Goal: Transaction & Acquisition: Purchase product/service

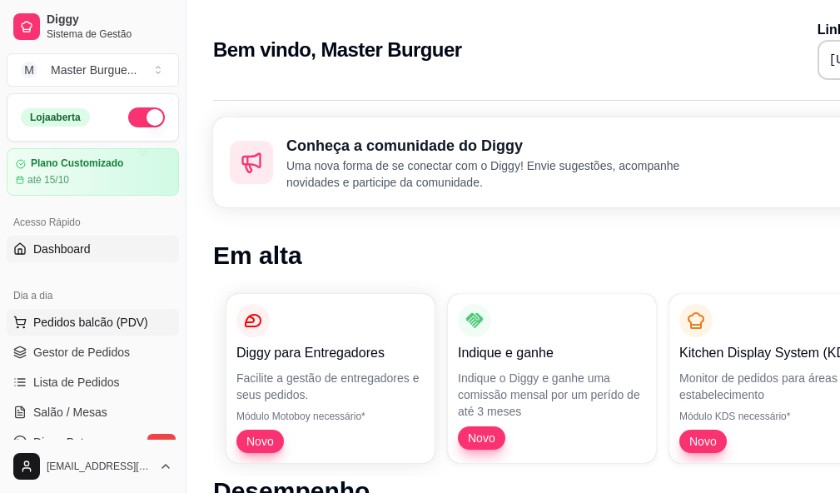
drag, startPoint x: 72, startPoint y: 347, endPoint x: 91, endPoint y: 328, distance: 26.5
click at [73, 346] on span "Gestor de Pedidos" at bounding box center [81, 352] width 97 height 17
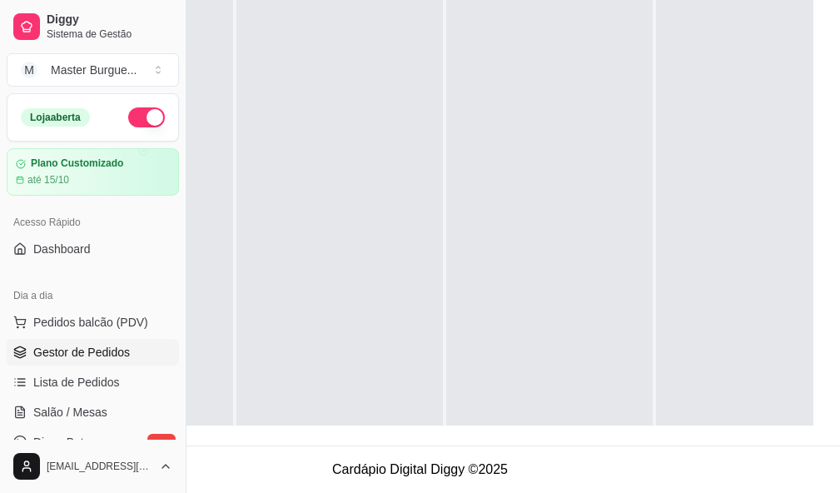
scroll to position [183, 186]
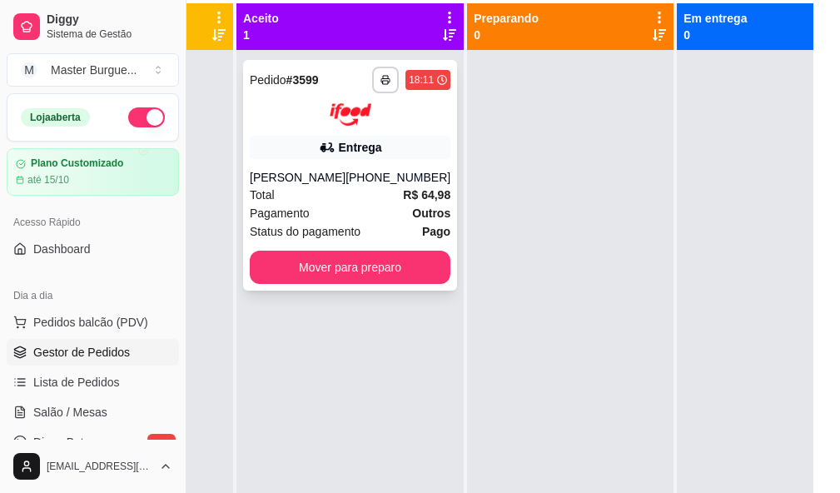
click at [313, 137] on div "Entrega" at bounding box center [350, 147] width 201 height 23
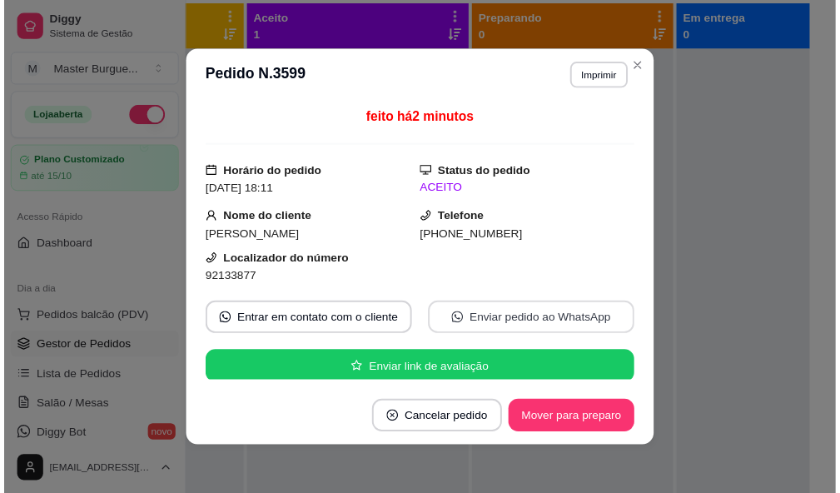
scroll to position [83, 0]
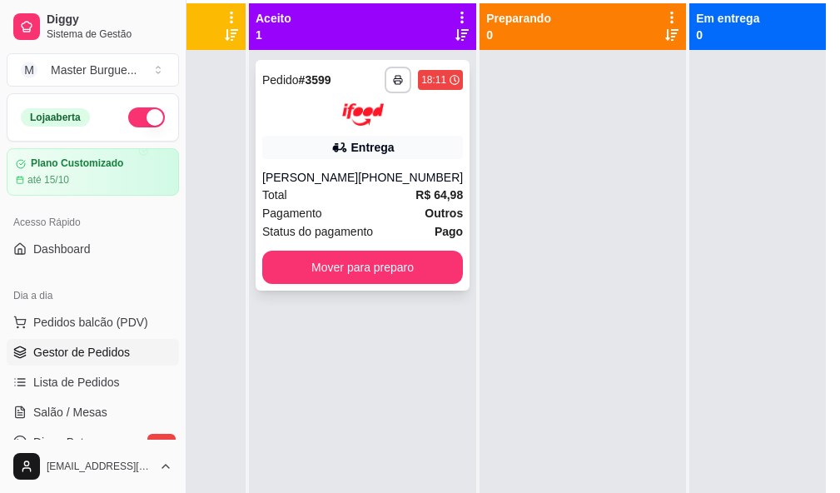
click at [384, 272] on button "Mover para preparo" at bounding box center [362, 267] width 201 height 33
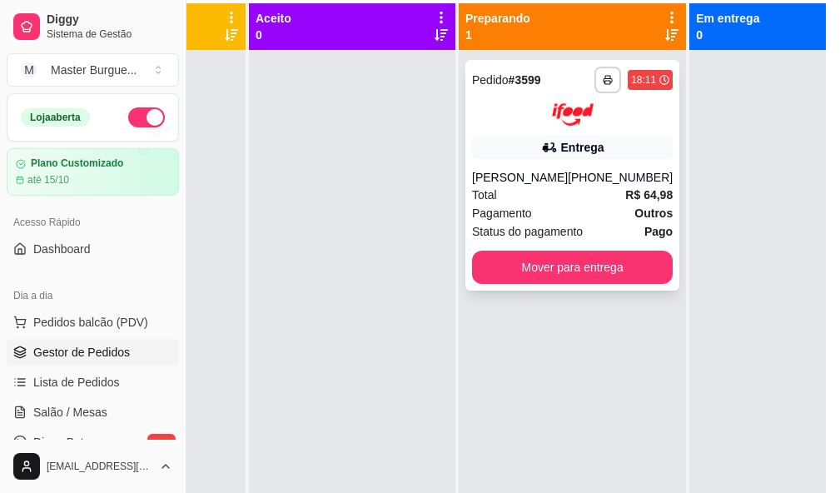
click at [530, 193] on div "Total R$ 64,98" at bounding box center [572, 195] width 201 height 18
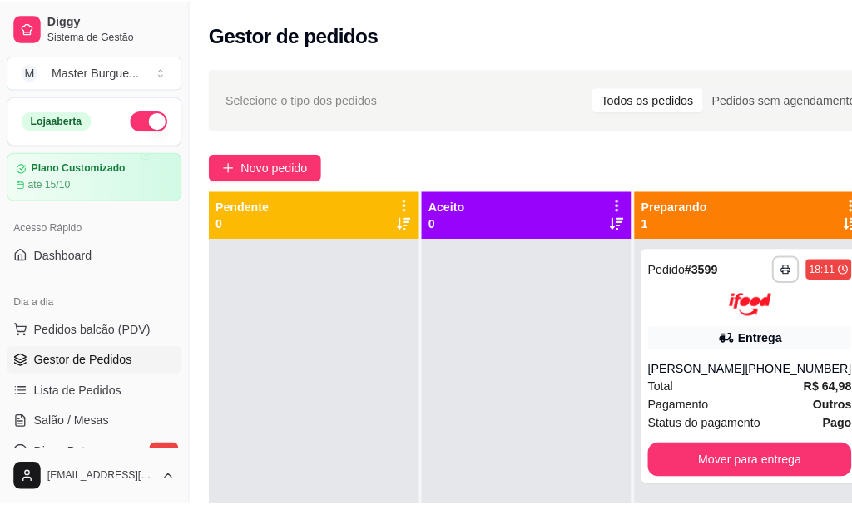
scroll to position [0, 0]
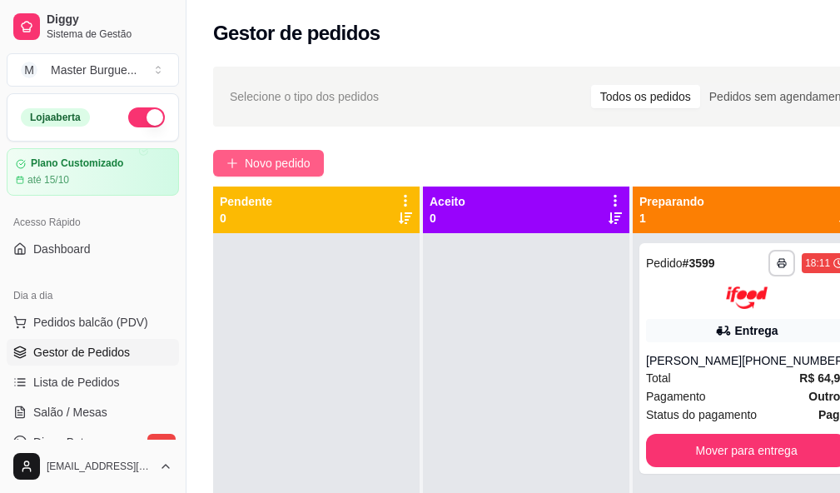
click at [277, 157] on span "Novo pedido" at bounding box center [278, 163] width 66 height 18
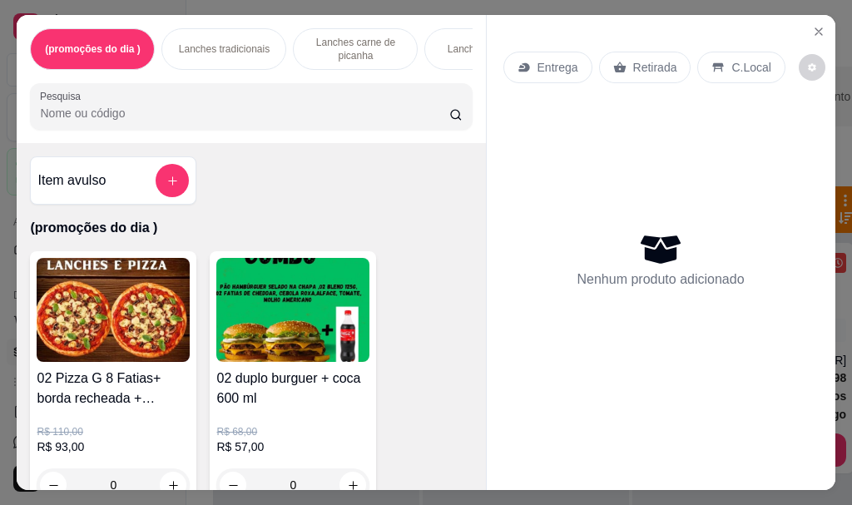
scroll to position [83, 0]
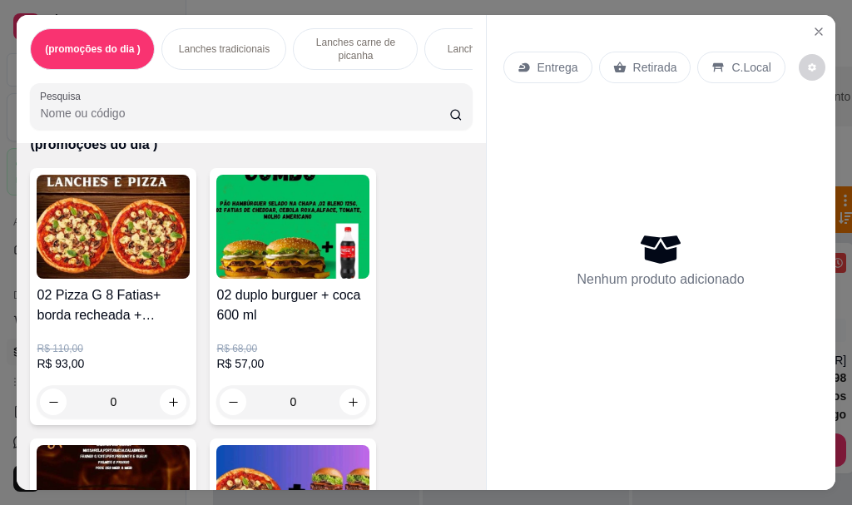
click at [172, 409] on div "0" at bounding box center [113, 401] width 153 height 33
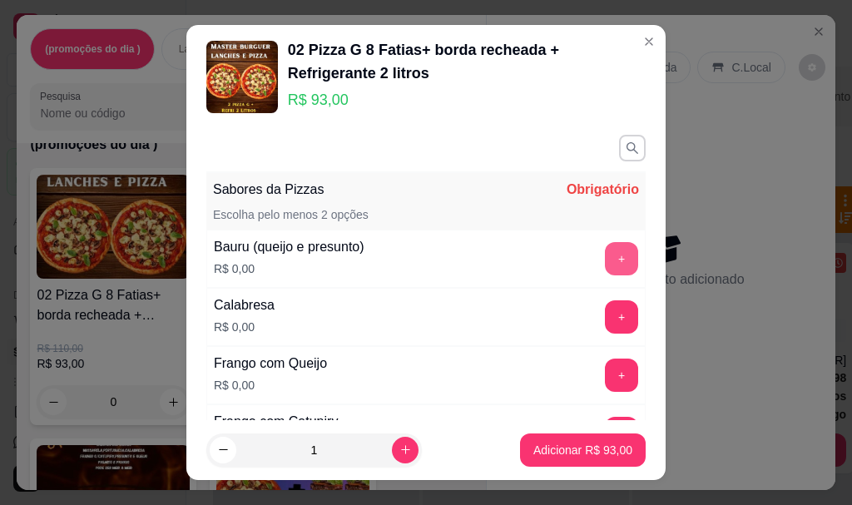
click at [605, 260] on button "+" at bounding box center [621, 258] width 33 height 33
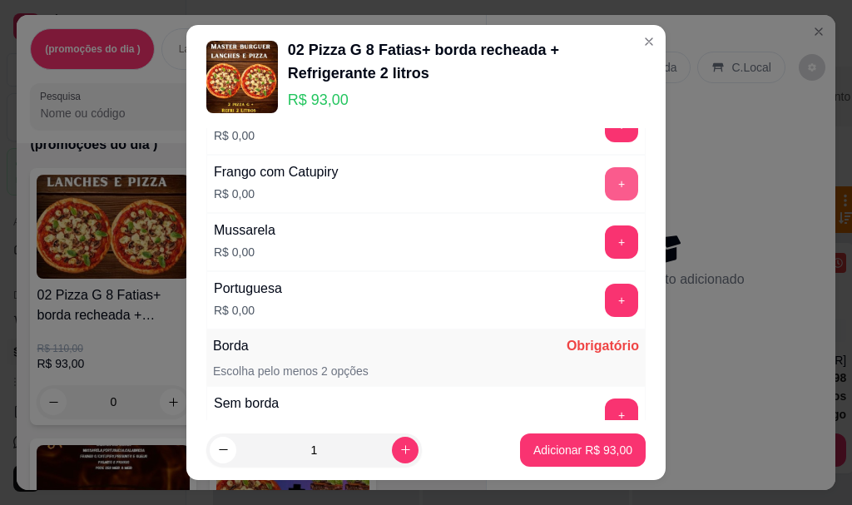
click at [605, 179] on button "+" at bounding box center [621, 183] width 33 height 33
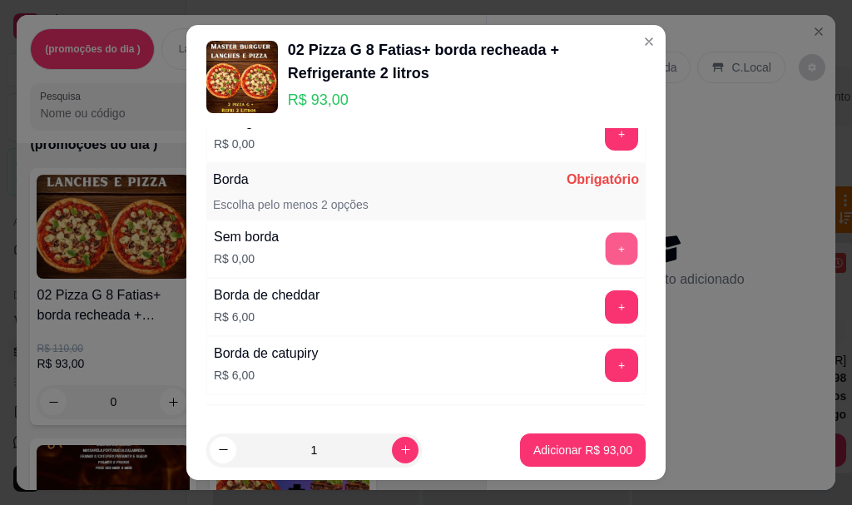
click at [606, 247] on button "+" at bounding box center [622, 249] width 32 height 32
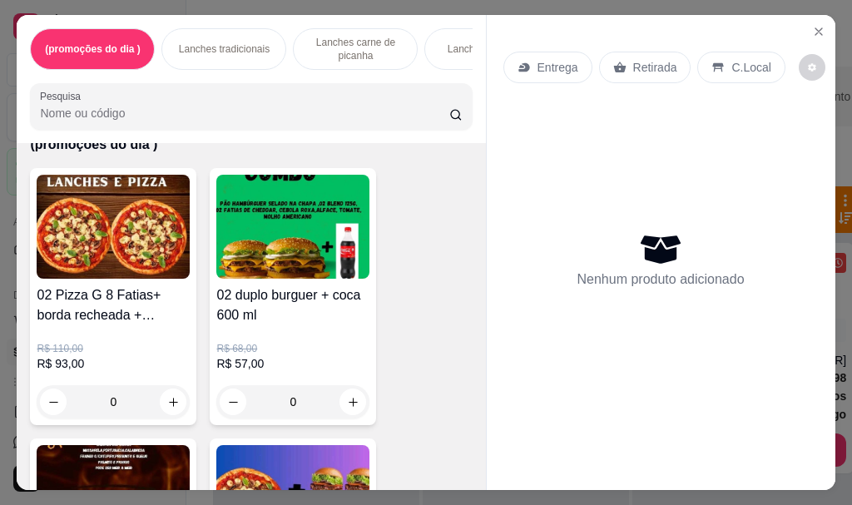
click at [175, 405] on div "0" at bounding box center [113, 401] width 153 height 33
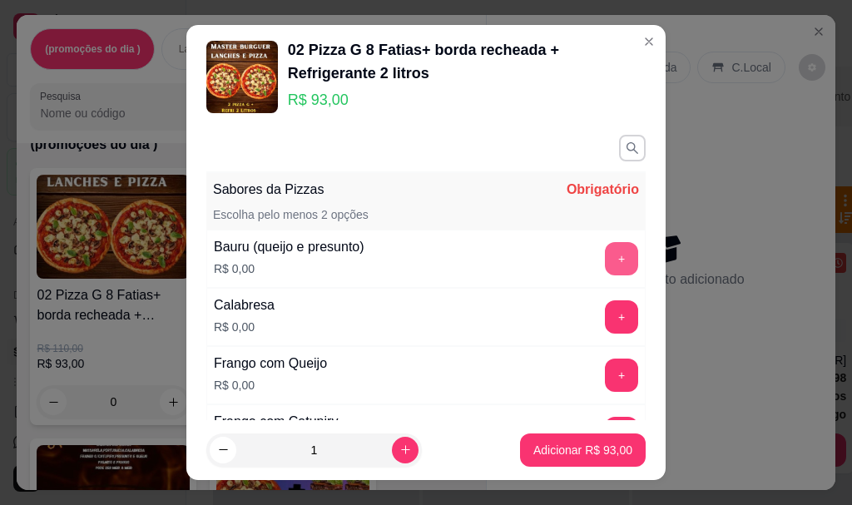
click at [605, 257] on button "+" at bounding box center [621, 258] width 33 height 33
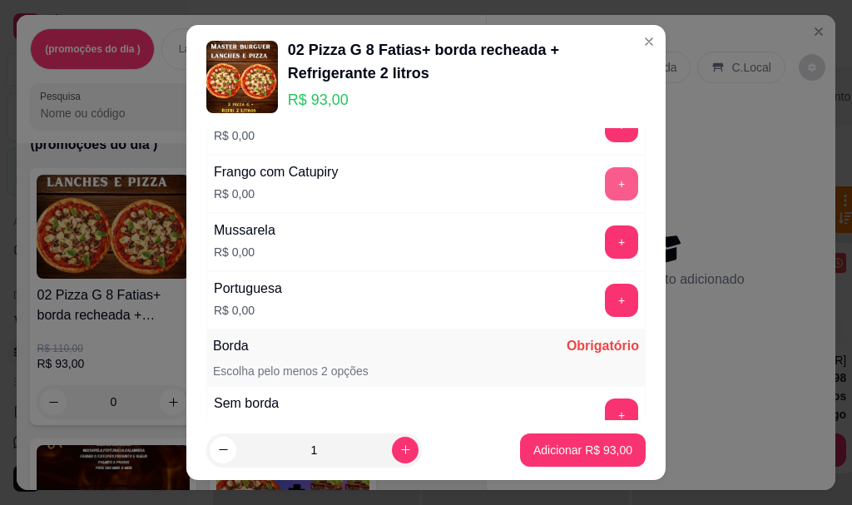
click at [605, 179] on button "+" at bounding box center [621, 183] width 33 height 33
click at [605, 413] on button "+" at bounding box center [621, 415] width 33 height 33
click at [605, 400] on button "+" at bounding box center [621, 415] width 33 height 33
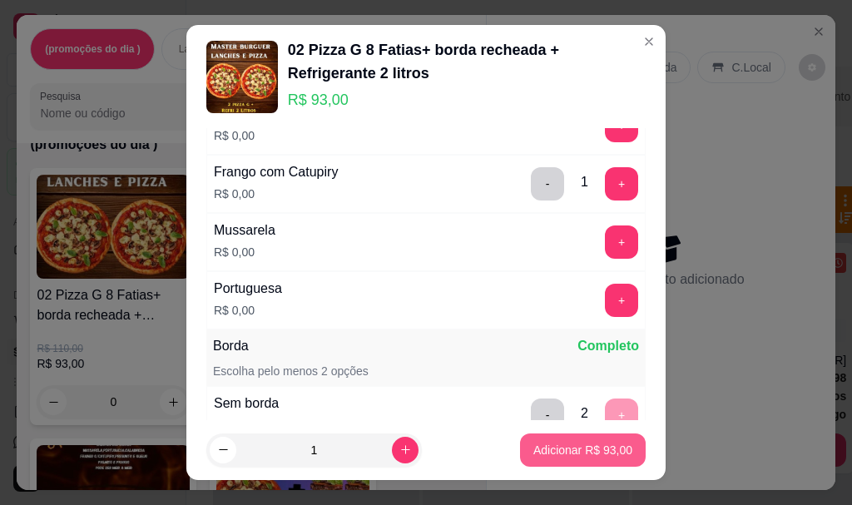
click at [566, 449] on p "Adicionar R$ 93,00" at bounding box center [583, 450] width 99 height 17
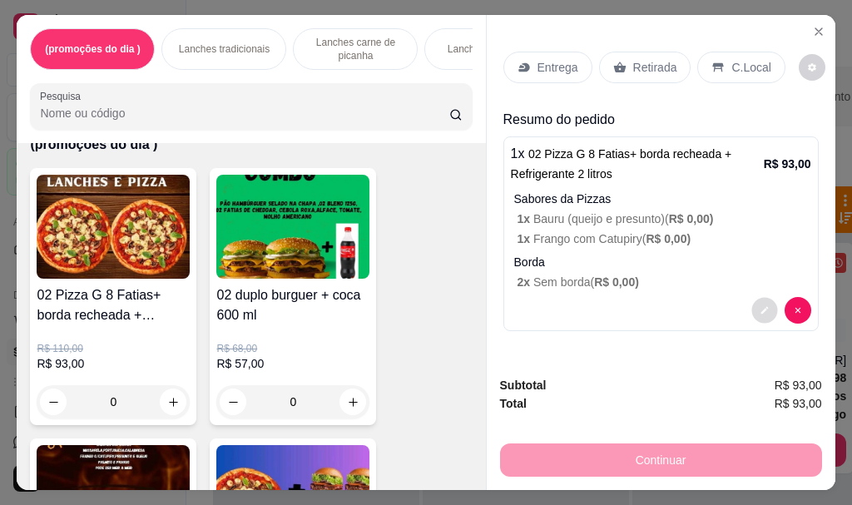
click at [758, 290] on div "1 x 02 Pizza G 8 Fatias+ borda recheada + Refrigerante 2 litros R$ 93,00 Sabore…" at bounding box center [661, 234] width 315 height 195
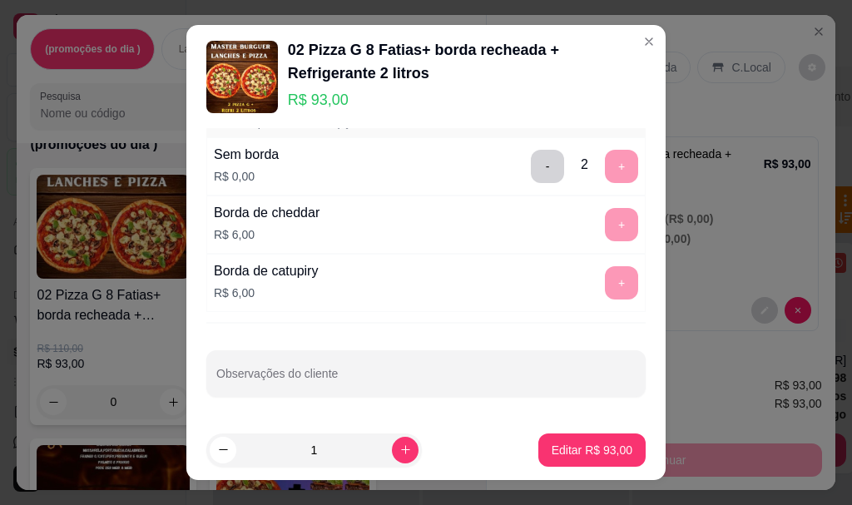
scroll to position [28, 0]
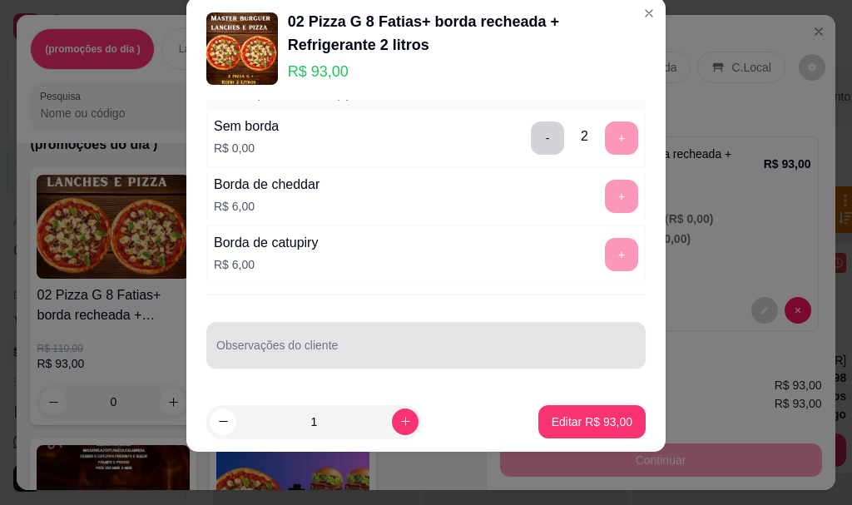
click at [344, 336] on div at bounding box center [426, 345] width 420 height 33
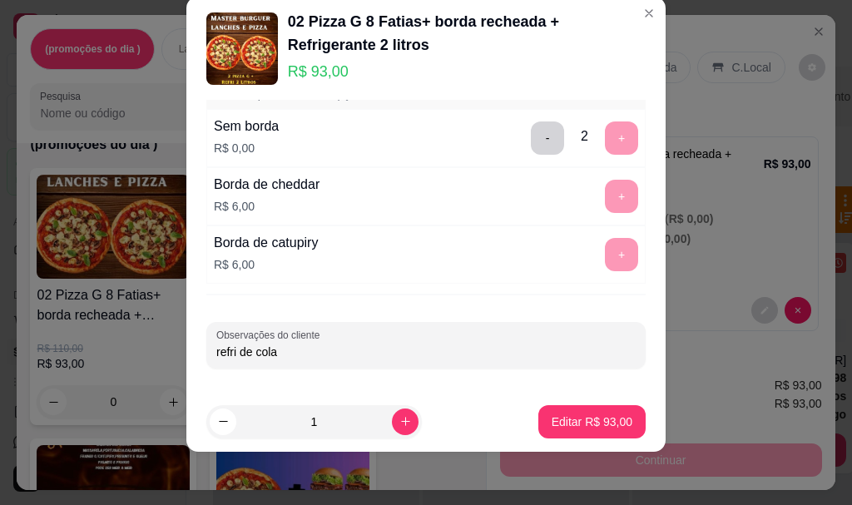
type input "refri de cola"
click at [574, 413] on button "Editar R$ 93,00" at bounding box center [592, 421] width 107 height 33
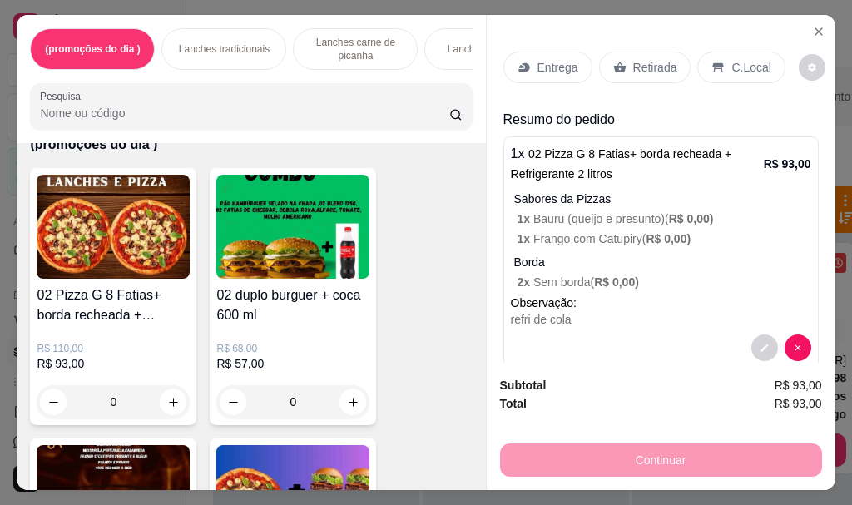
click at [549, 59] on p "Entrega" at bounding box center [558, 67] width 41 height 17
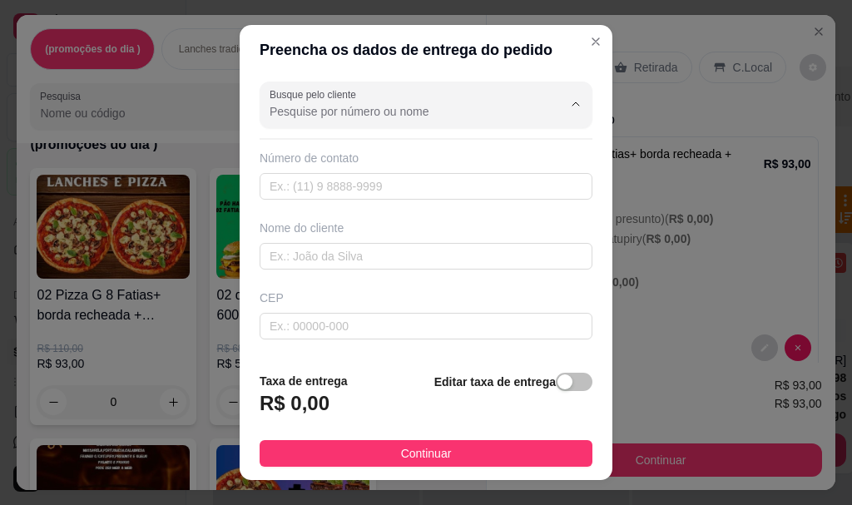
click at [415, 117] on input "Busque pelo cliente" at bounding box center [403, 111] width 266 height 17
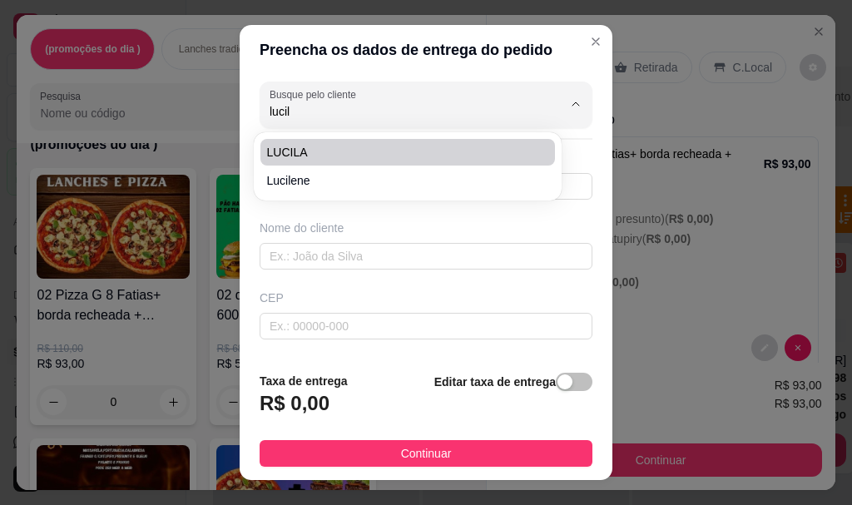
click at [402, 151] on span "LUCILA" at bounding box center [399, 152] width 265 height 17
type input "LUCILA"
type input "27995806466"
type input "LUCILA"
type input "RUA [PERSON_NAME]"
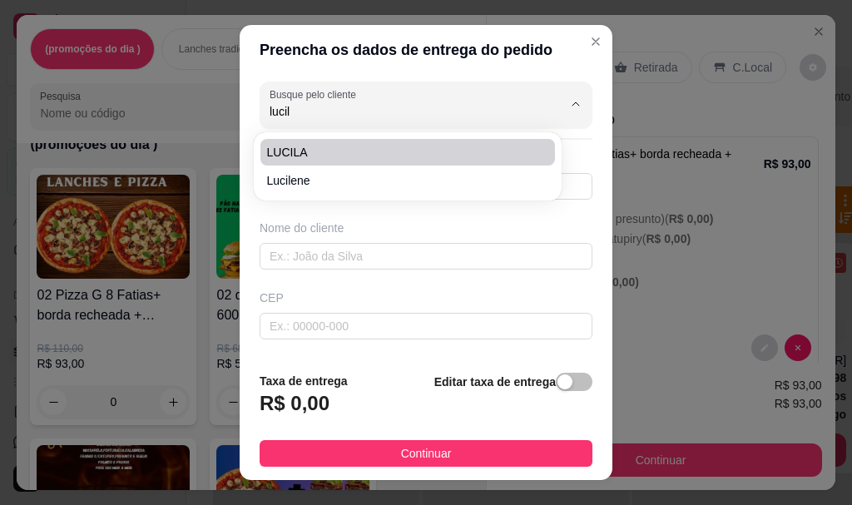
type input "183"
type input "SERRA"
type input "Em frente ao materiais de construção Borges"
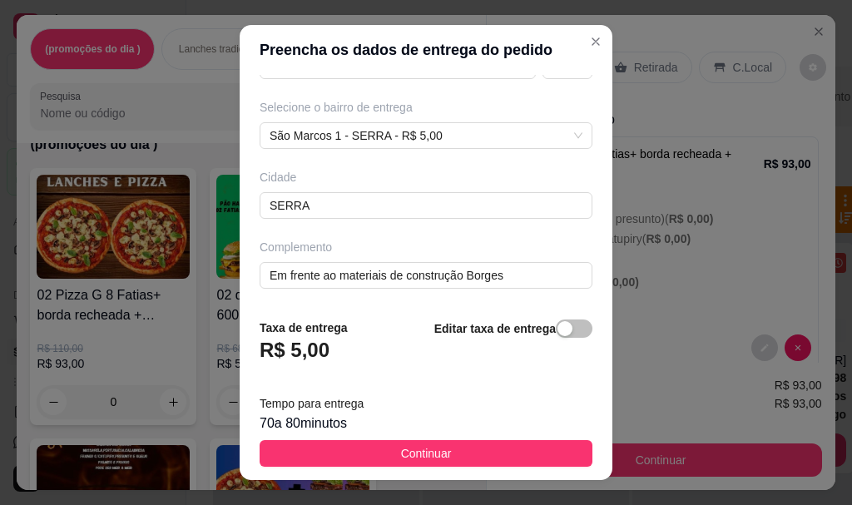
scroll to position [247, 0]
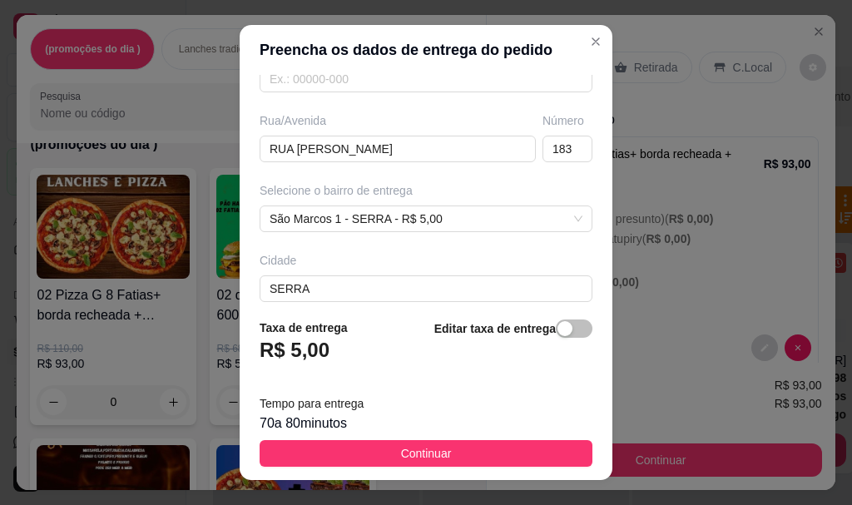
type input "LUCILA"
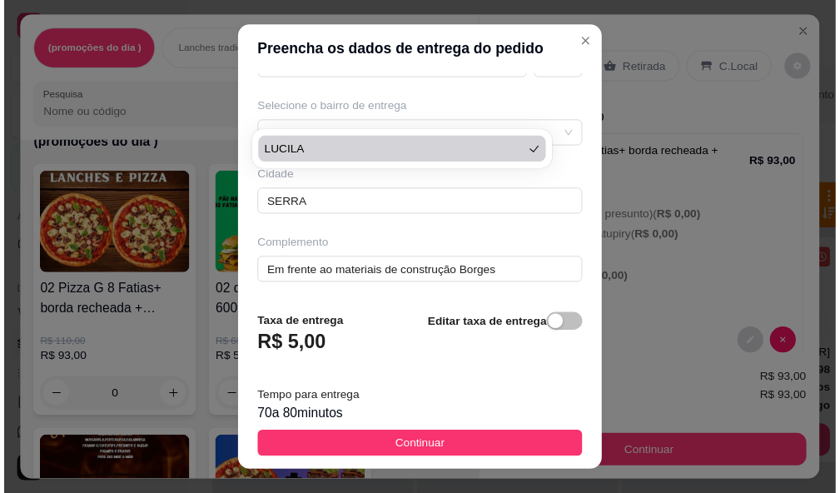
scroll to position [28, 0]
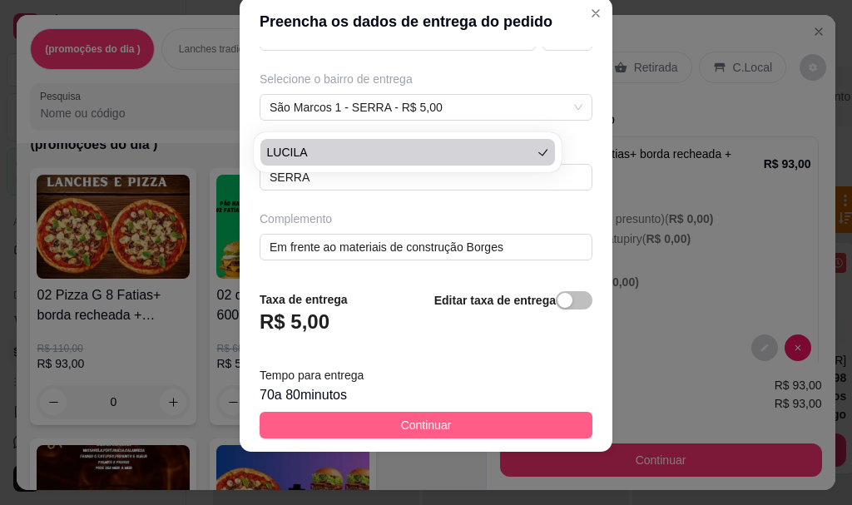
click at [441, 417] on button "Continuar" at bounding box center [426, 425] width 333 height 27
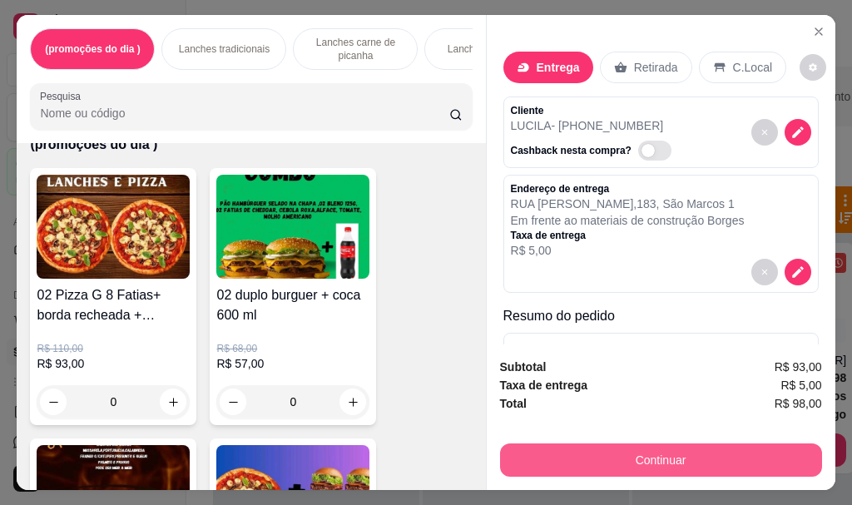
click at [593, 455] on button "Continuar" at bounding box center [661, 460] width 322 height 33
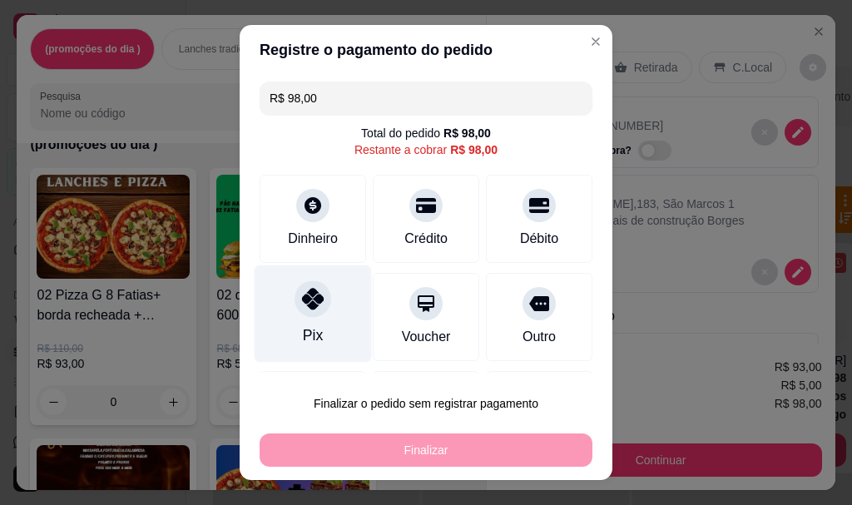
click at [307, 340] on div "Pix" at bounding box center [313, 336] width 20 height 22
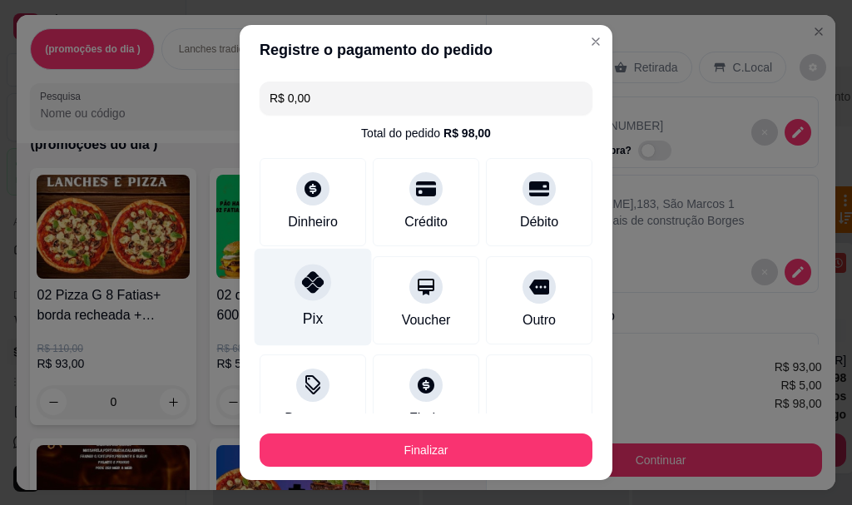
click at [323, 281] on div "Pix" at bounding box center [313, 297] width 117 height 97
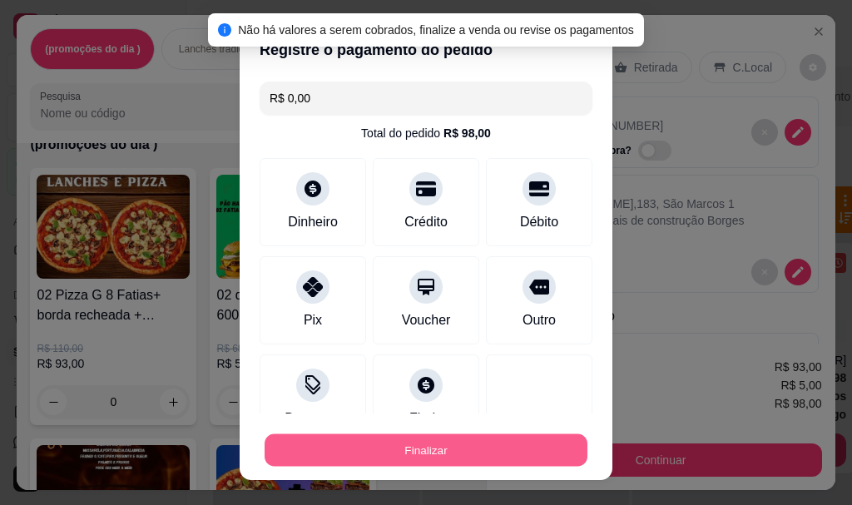
click at [444, 450] on button "Finalizar" at bounding box center [426, 450] width 323 height 32
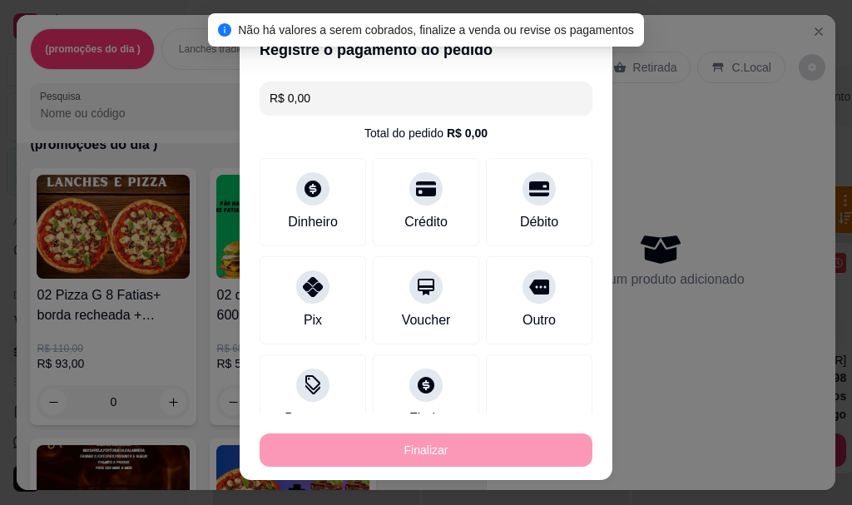
type input "-R$ 98,00"
